Goal: Information Seeking & Learning: Learn about a topic

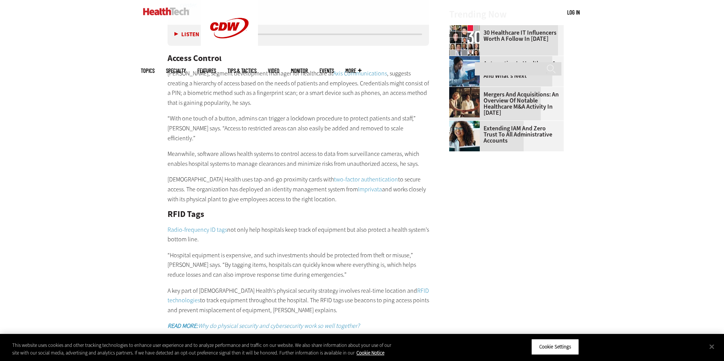
scroll to position [1145, 0]
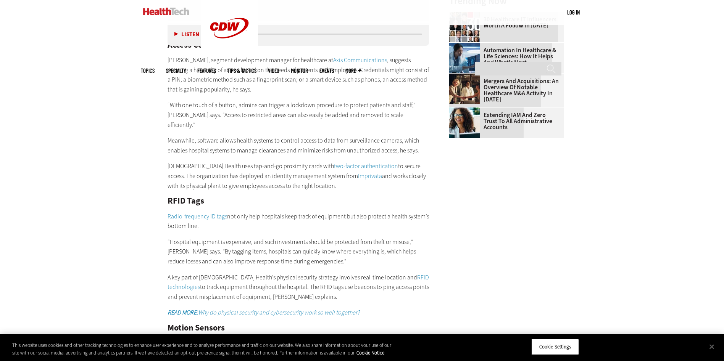
click at [467, 123] on img at bounding box center [464, 123] width 31 height 31
